Goal: Use online tool/utility: Utilize a website feature to perform a specific function

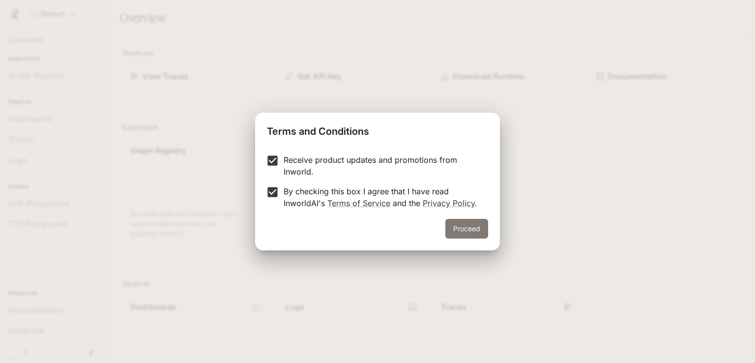
click at [461, 223] on button "Proceed" at bounding box center [466, 229] width 43 height 20
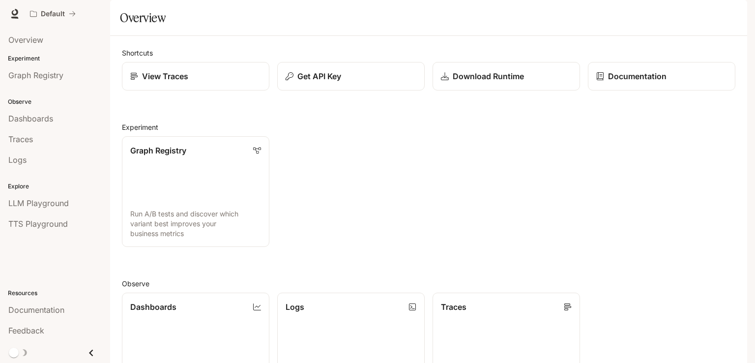
scroll to position [92, 0]
click at [223, 292] on link "Dashboards View and analyze your workspace metrics" at bounding box center [195, 348] width 149 height 112
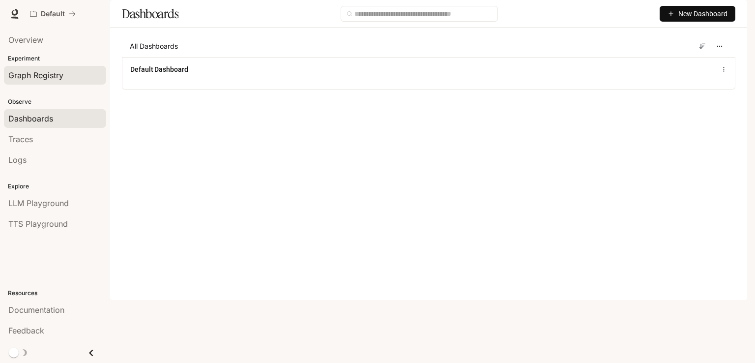
click at [50, 78] on span "Graph Registry" at bounding box center [35, 75] width 55 height 12
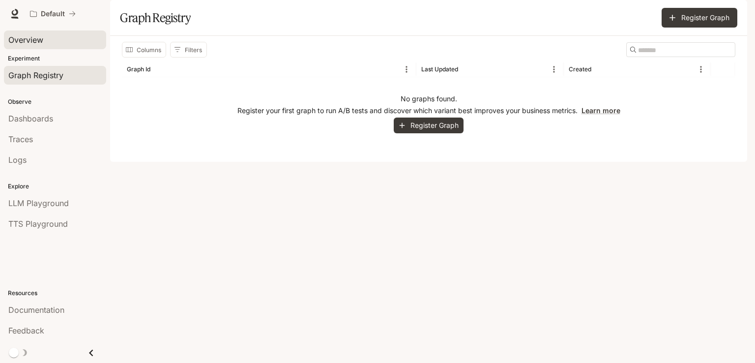
click at [47, 45] on div "Overview" at bounding box center [54, 40] width 93 height 12
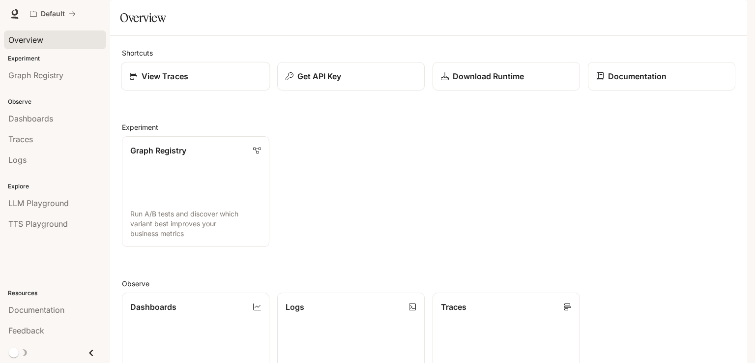
click at [186, 82] on p "View Traces" at bounding box center [165, 76] width 47 height 12
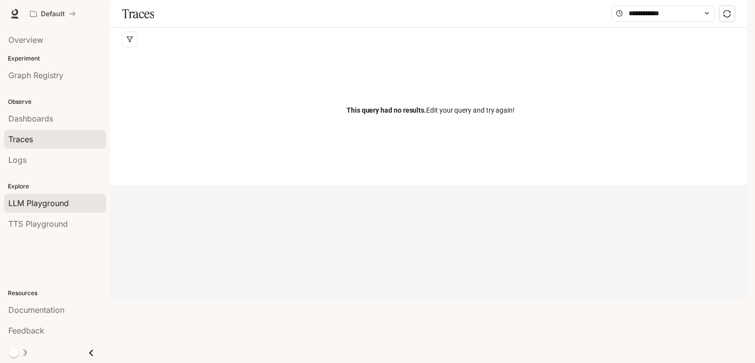
click at [60, 197] on span "LLM Playground" at bounding box center [38, 203] width 60 height 12
